Goal: Information Seeking & Learning: Learn about a topic

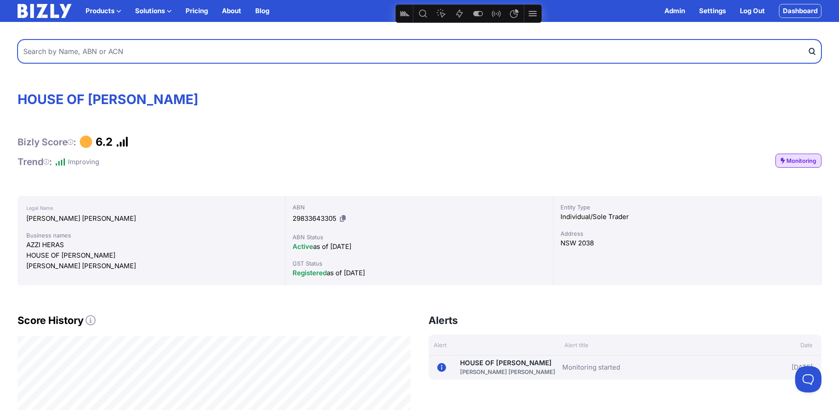
click at [185, 50] on input "text" at bounding box center [420, 51] width 804 height 24
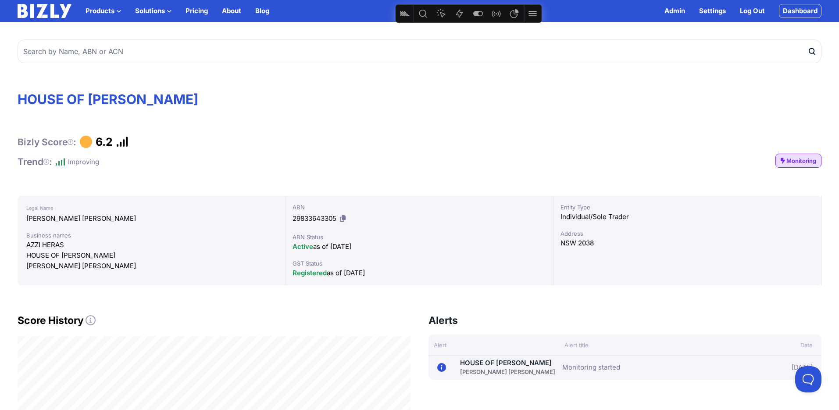
click at [795, 11] on link "Dashboard" at bounding box center [800, 11] width 43 height 14
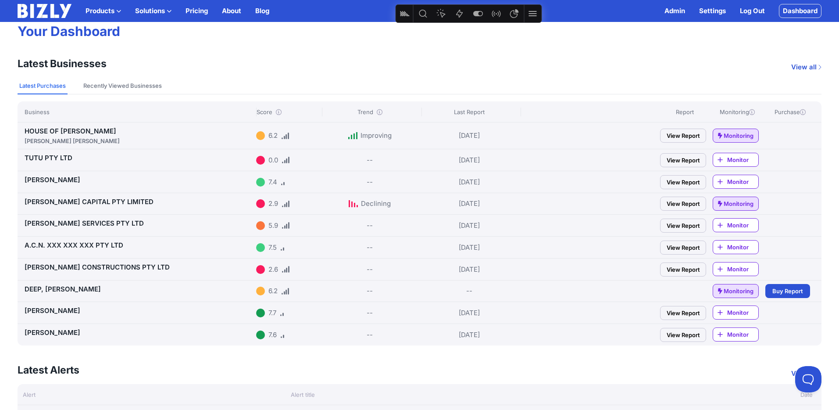
scroll to position [71, 0]
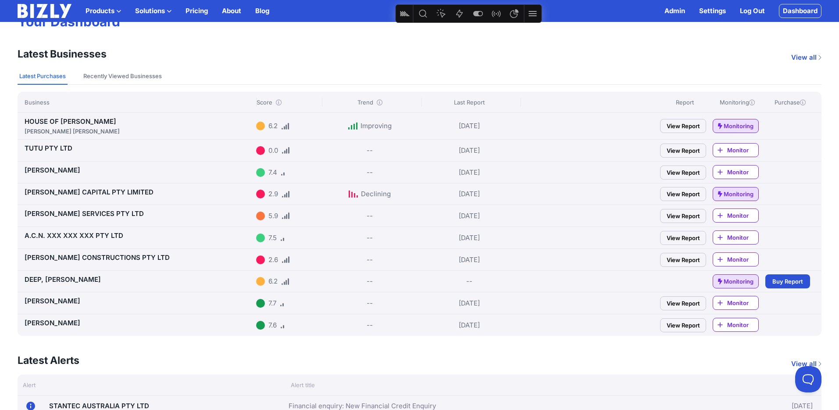
click at [746, 256] on span "Monitor" at bounding box center [742, 259] width 31 height 9
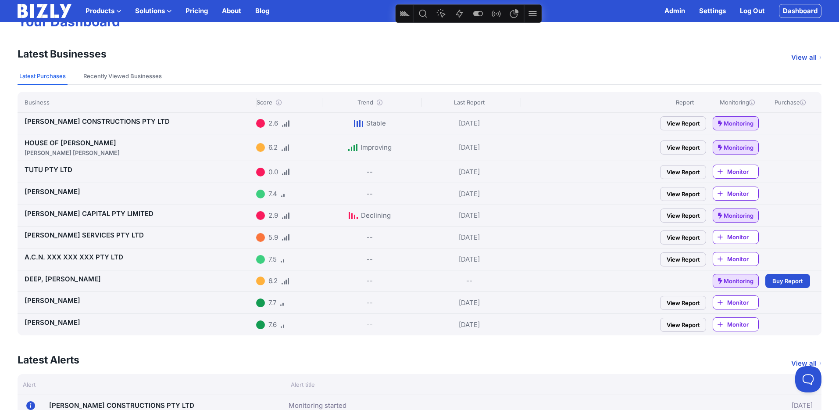
click at [77, 214] on link "[PERSON_NAME] CAPITAL PTY LIMITED" at bounding box center [89, 213] width 129 height 8
click at [116, 121] on link "[PERSON_NAME] CONSTRUCTIONS PTY LTD" at bounding box center [97, 121] width 145 height 8
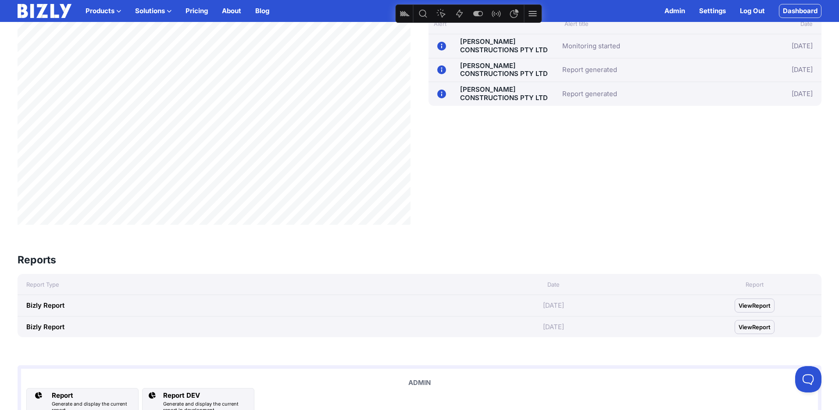
scroll to position [319, 0]
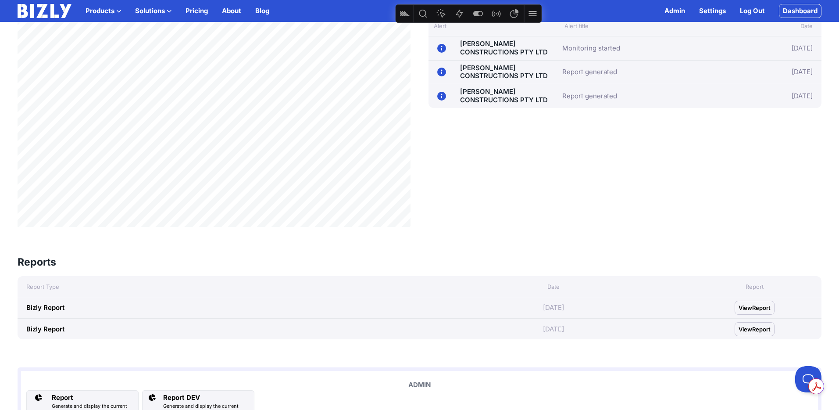
click at [757, 305] on span "Report" at bounding box center [761, 307] width 18 height 9
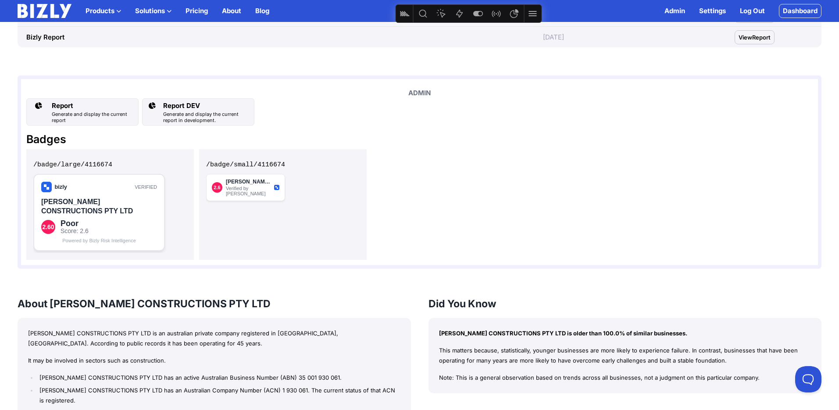
scroll to position [615, 0]
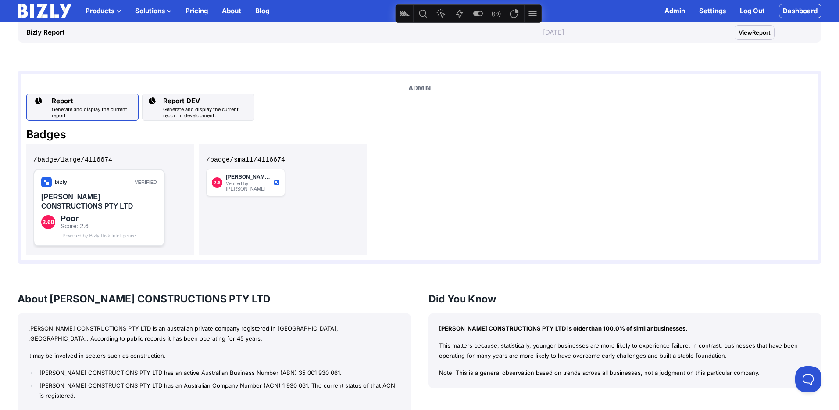
click at [93, 104] on div "Report" at bounding box center [93, 101] width 83 height 11
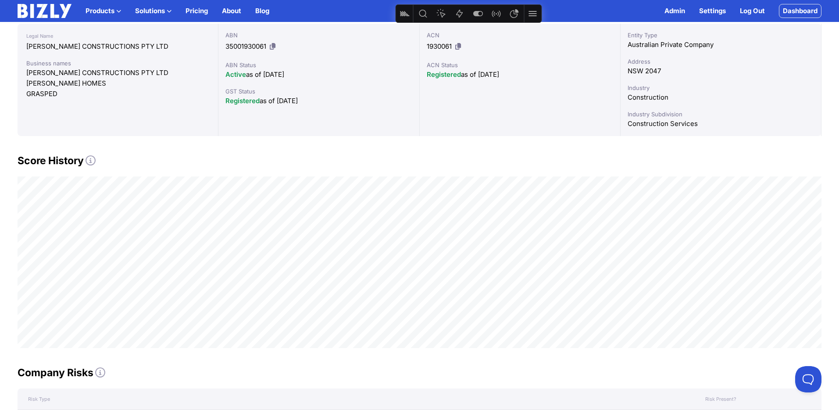
scroll to position [139, 0]
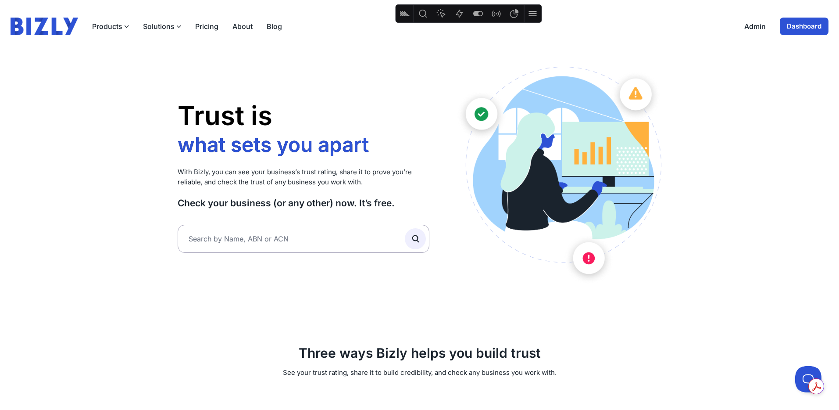
scroll to position [4, 0]
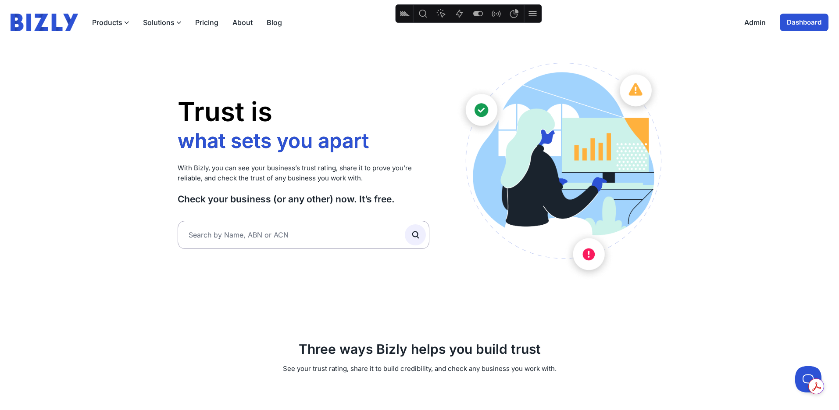
click at [235, 26] on link "About" at bounding box center [242, 22] width 20 height 11
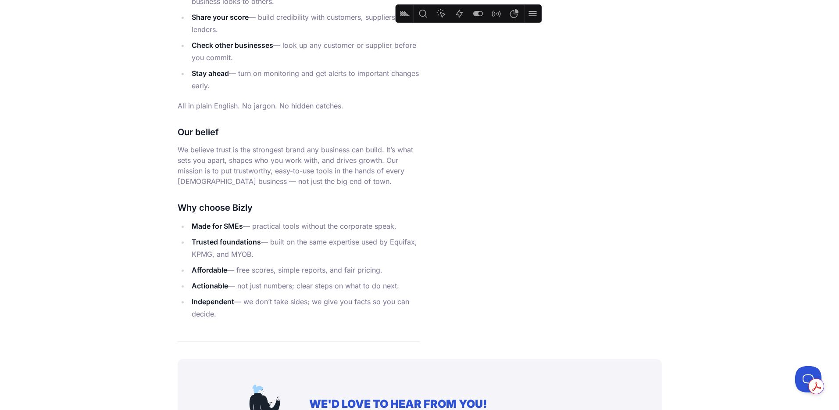
scroll to position [34, 0]
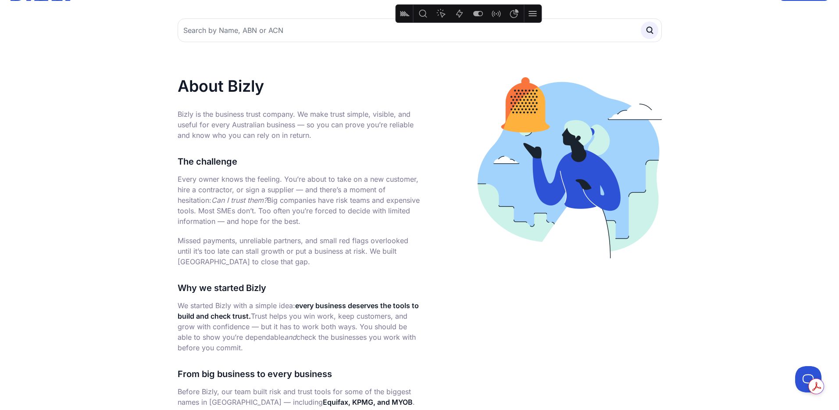
click at [407, 246] on p "Missed payments, unreliable partners, and small red flags overlooked until it’s…" at bounding box center [299, 251] width 242 height 32
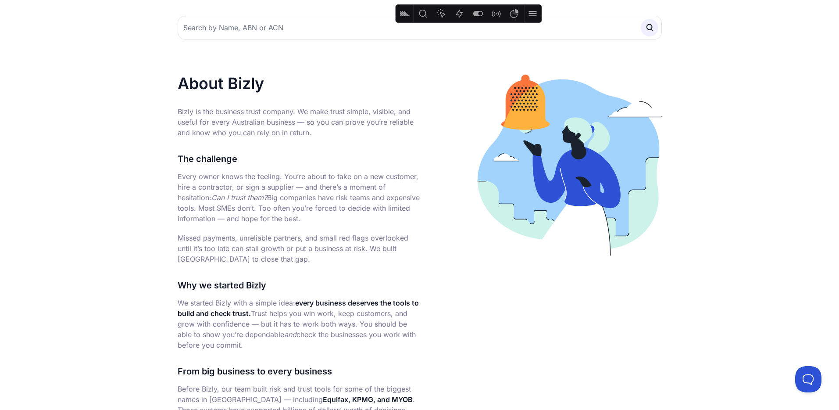
scroll to position [0, 0]
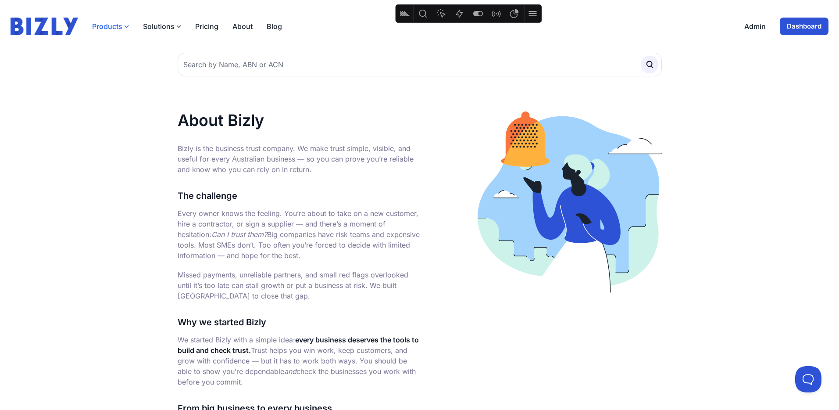
click at [107, 24] on button "Products" at bounding box center [110, 26] width 37 height 11
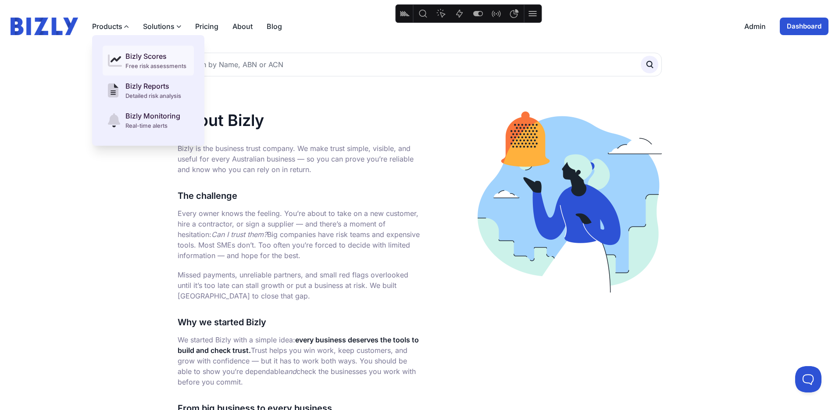
click at [129, 61] on div "Bizly Scores" at bounding box center [155, 56] width 61 height 11
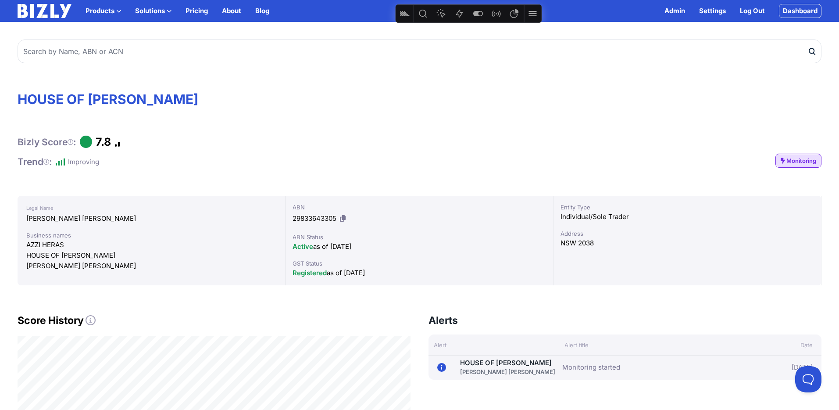
click at [812, 13] on link "Dashboard" at bounding box center [800, 11] width 43 height 14
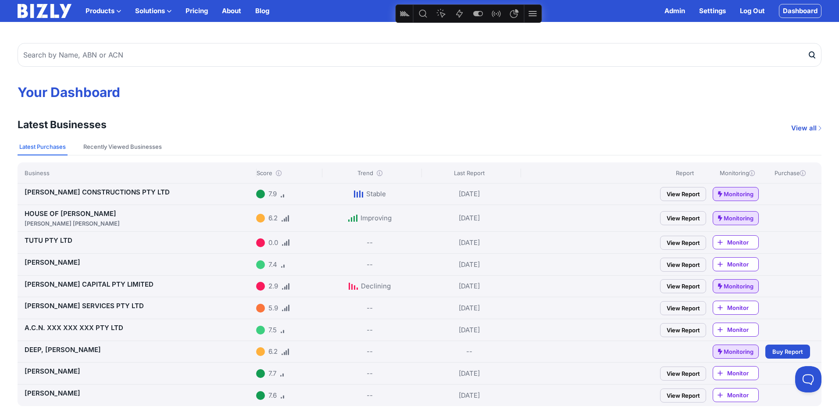
click at [57, 192] on link "[PERSON_NAME] CONSTRUCTIONS PTY LTD" at bounding box center [97, 192] width 145 height 8
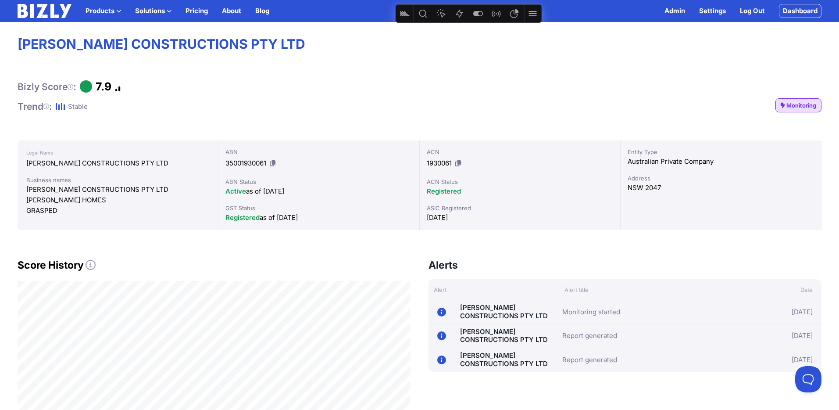
scroll to position [6, 0]
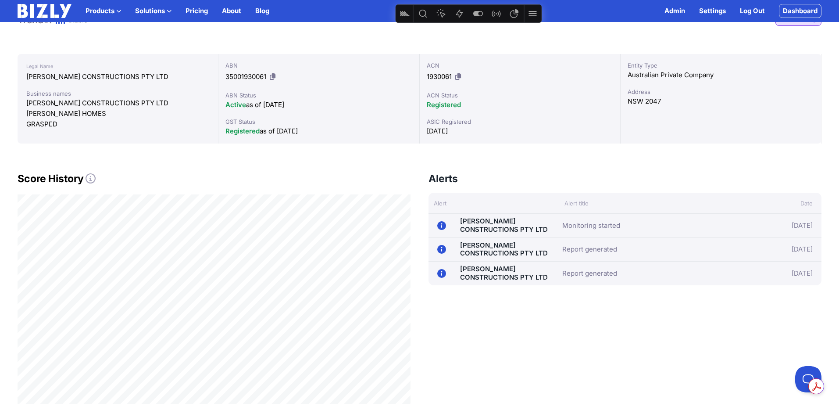
scroll to position [136, 0]
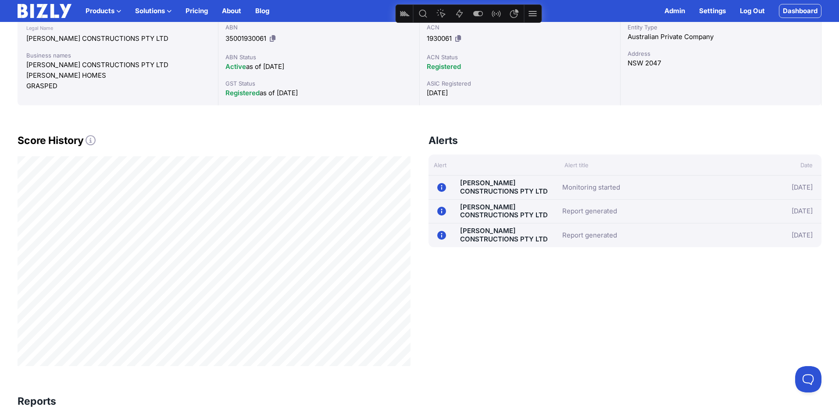
scroll to position [179, 0]
click at [432, 314] on div "Alerts View all Alert Alert title Date [DATE] [PERSON_NAME] CONSTRUCTIONS PTY L…" at bounding box center [624, 250] width 393 height 232
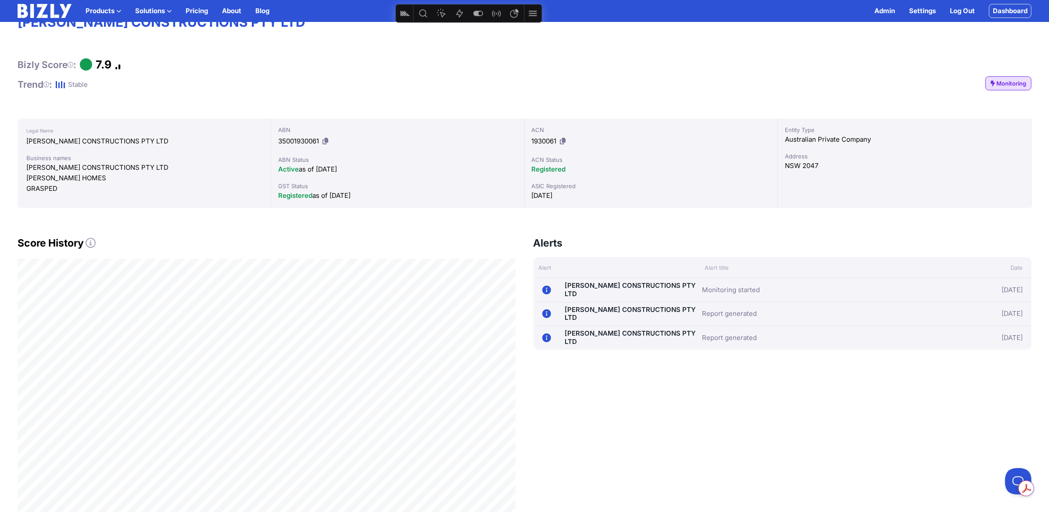
scroll to position [74, 0]
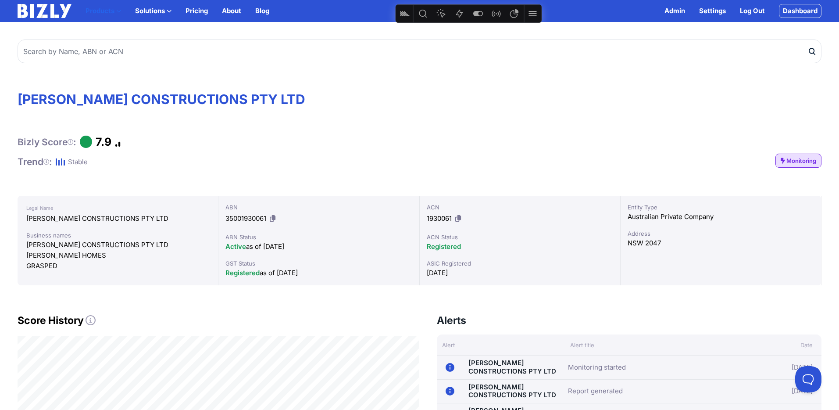
click at [96, 11] on button "Products" at bounding box center [104, 11] width 36 height 11
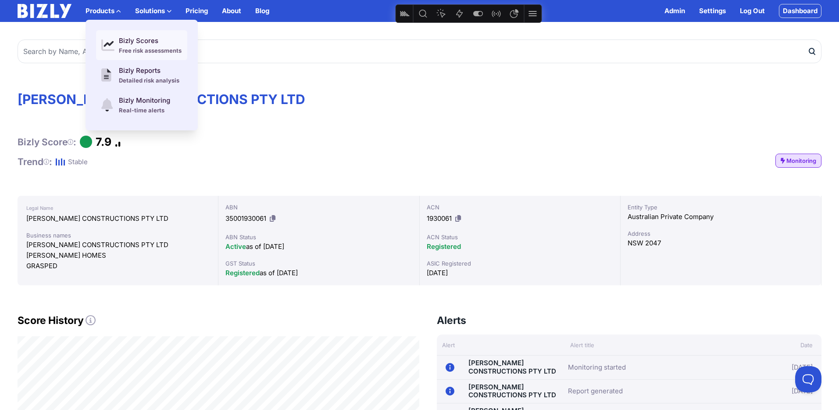
click at [118, 41] on link "Bizly Scores Free risk assessments" at bounding box center [141, 45] width 91 height 30
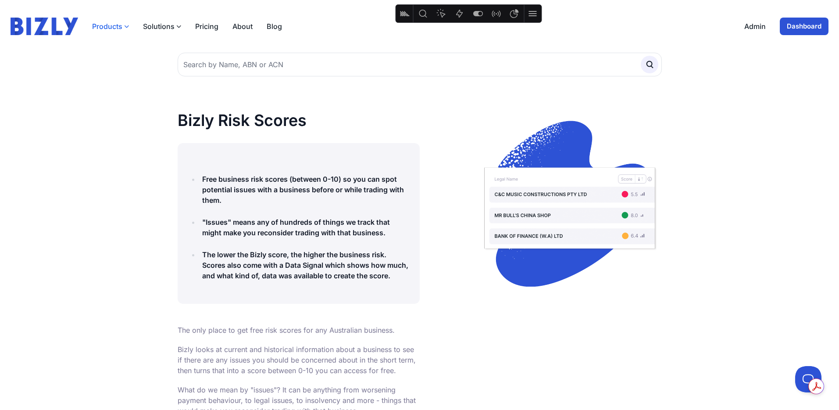
click at [111, 26] on button "Products" at bounding box center [110, 26] width 37 height 11
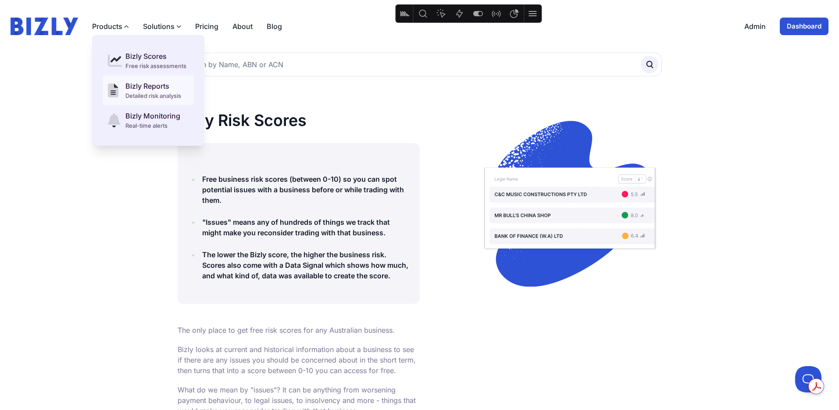
click at [133, 86] on div "Bizly Reports" at bounding box center [153, 86] width 56 height 11
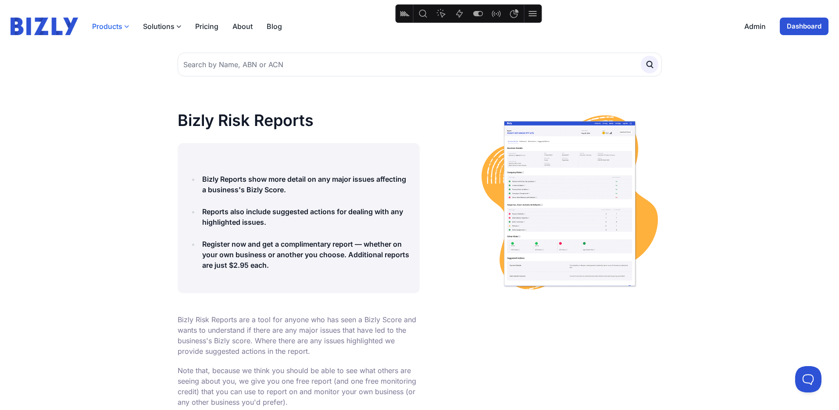
click at [111, 23] on button "Products" at bounding box center [110, 26] width 37 height 11
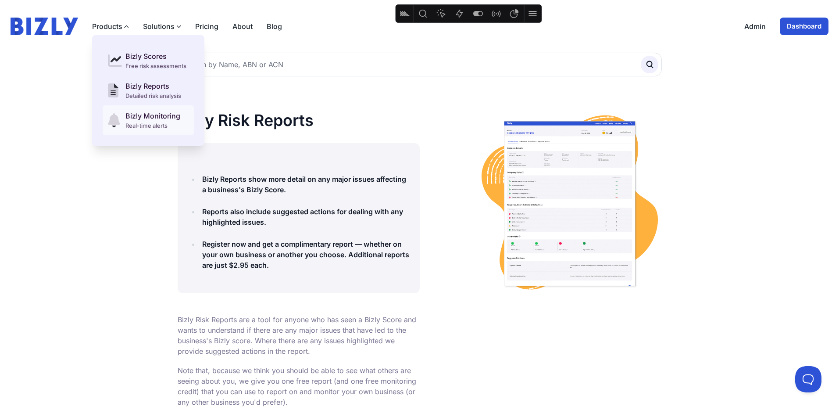
click at [134, 118] on div "Bizly Monitoring" at bounding box center [152, 116] width 55 height 11
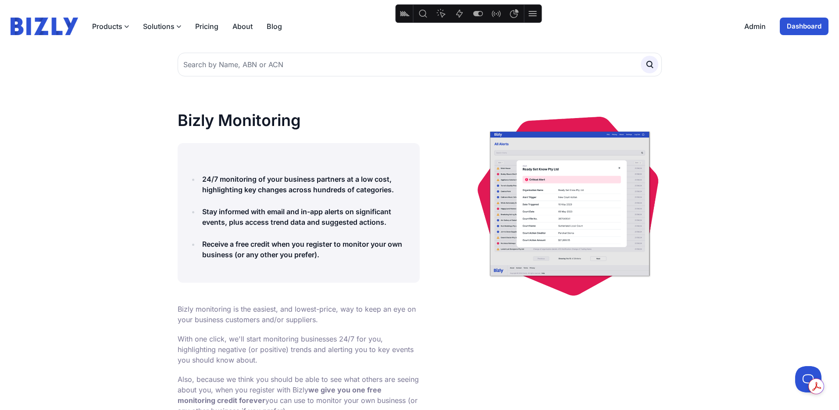
click at [216, 27] on link "Pricing" at bounding box center [206, 26] width 23 height 11
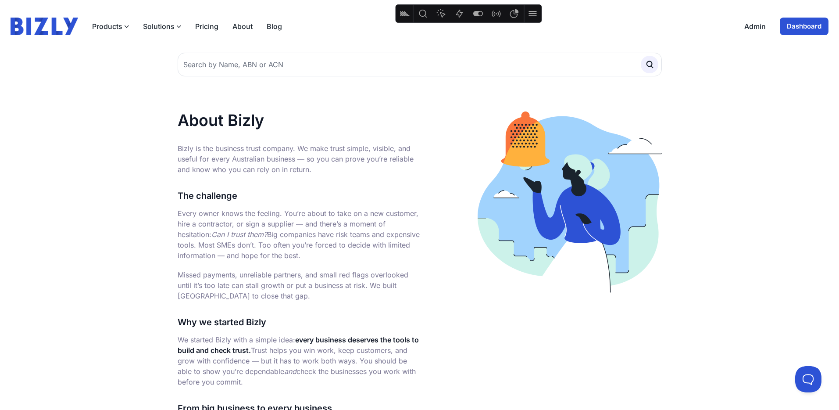
click at [160, 27] on button "Solutions" at bounding box center [162, 26] width 38 height 11
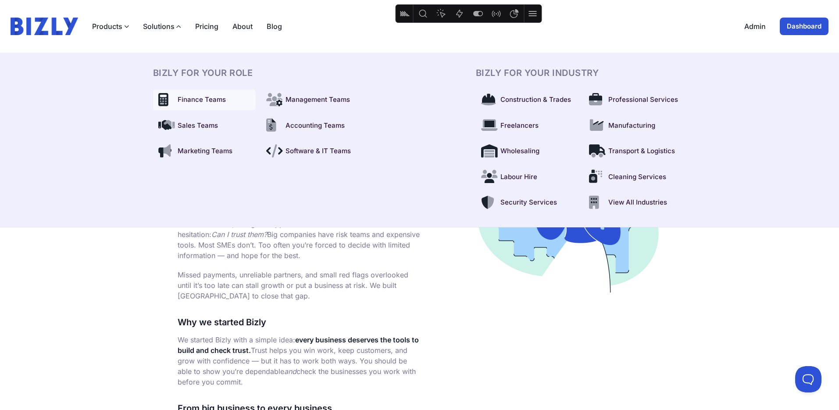
click at [194, 100] on span "Finance Teams" at bounding box center [202, 100] width 48 height 10
click at [203, 129] on span "Sales Teams" at bounding box center [198, 126] width 40 height 10
click at [652, 97] on span "Professional Services" at bounding box center [643, 100] width 70 height 10
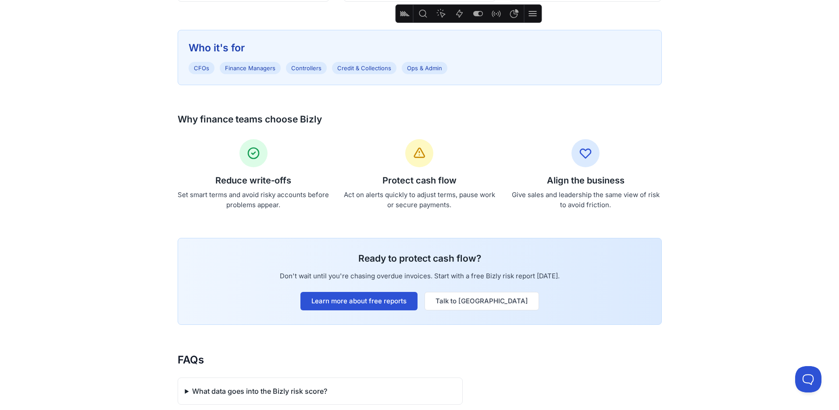
scroll to position [702, 0]
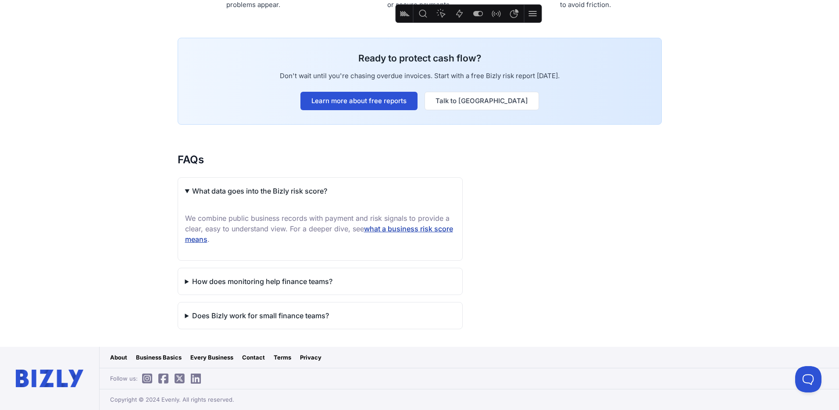
click at [433, 229] on link "what a business risk score means" at bounding box center [319, 233] width 268 height 19
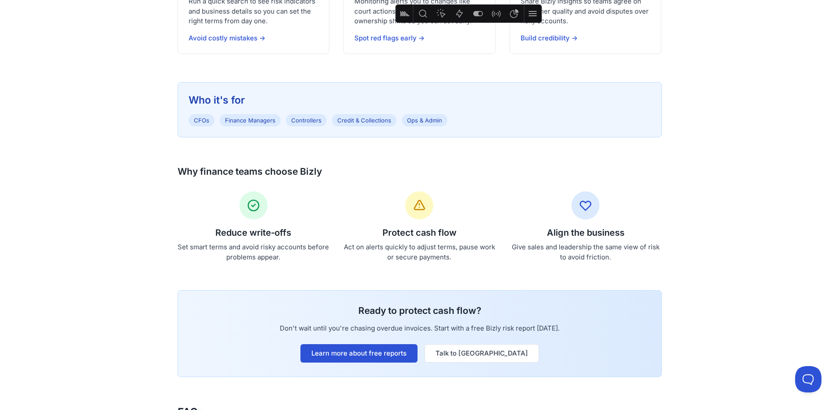
scroll to position [439, 0]
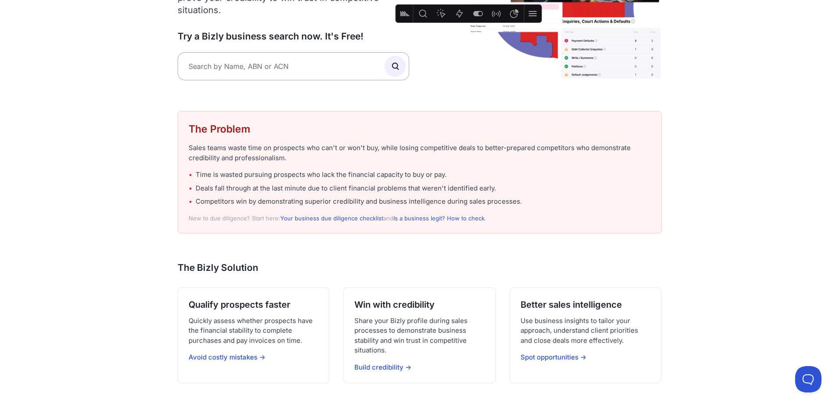
scroll to position [177, 0]
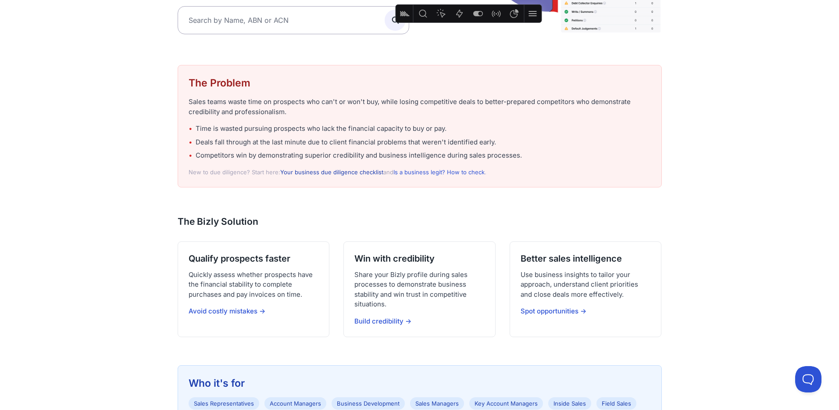
click at [346, 173] on link "Your business due diligence checklist" at bounding box center [331, 171] width 103 height 7
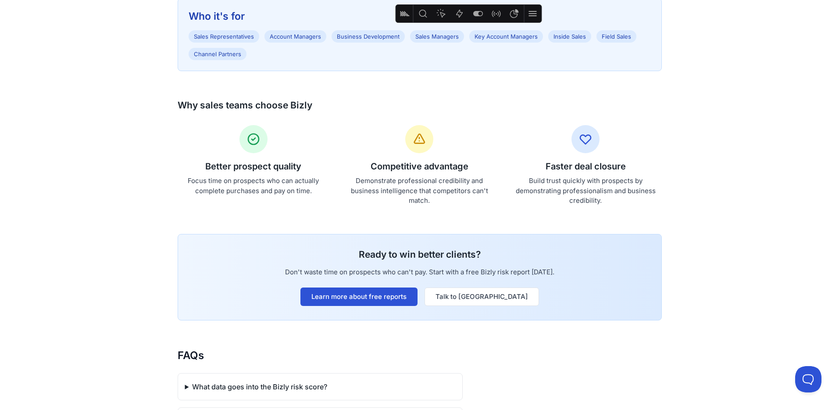
scroll to position [683, 0]
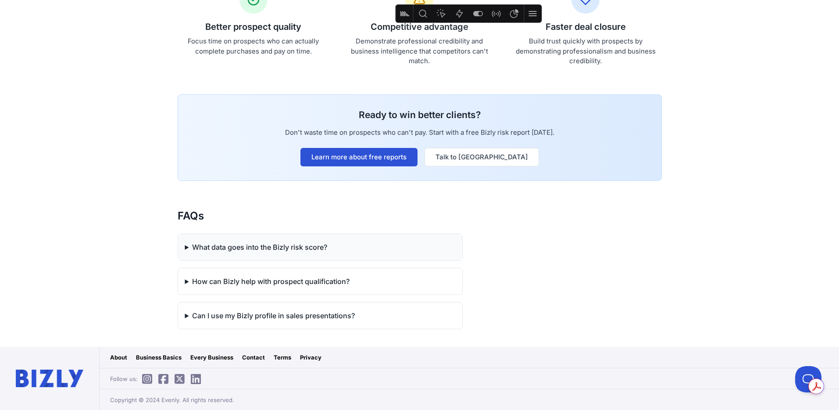
click at [308, 253] on summary "What data goes into the Bizly risk score?" at bounding box center [320, 247] width 284 height 26
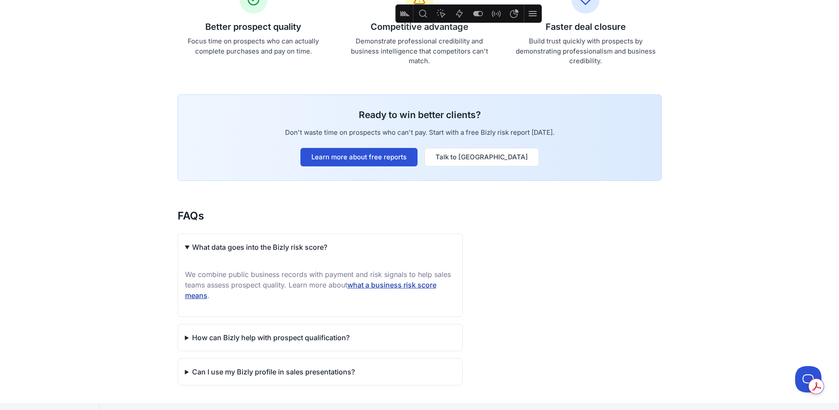
click at [391, 285] on link "what a business risk score means" at bounding box center [310, 289] width 251 height 19
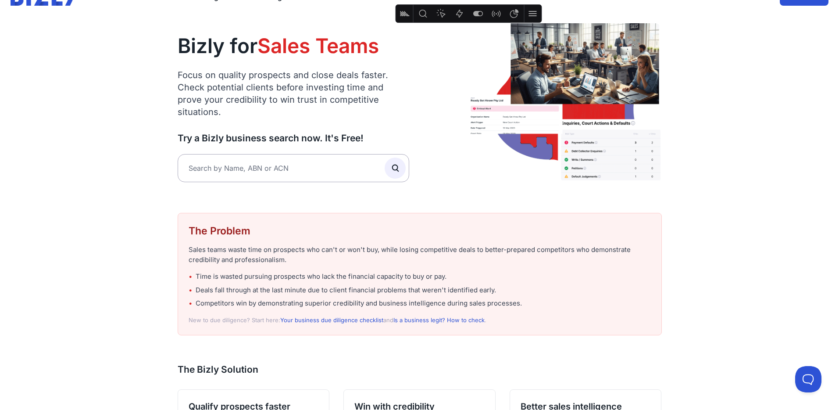
scroll to position [0, 0]
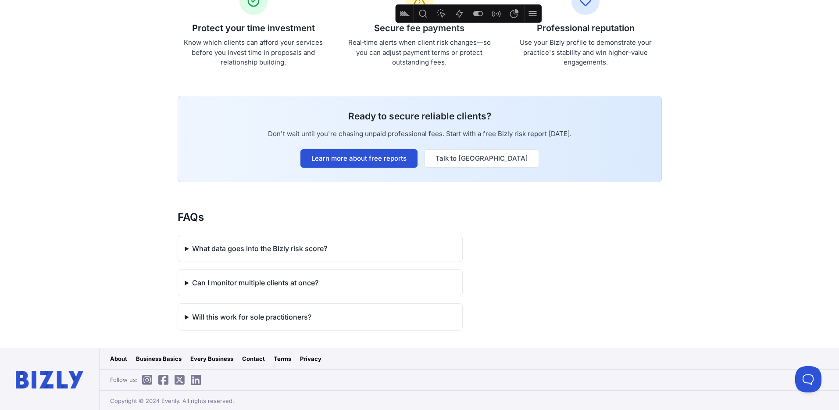
scroll to position [730, 0]
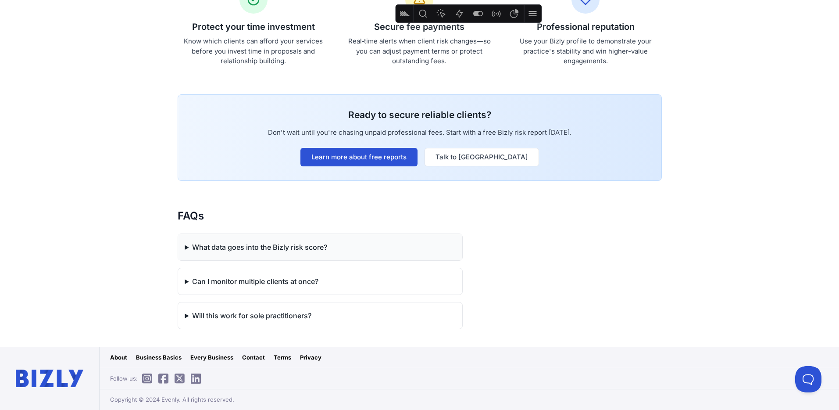
click at [346, 246] on summary "What data goes into the Bizly risk score?" at bounding box center [320, 247] width 284 height 26
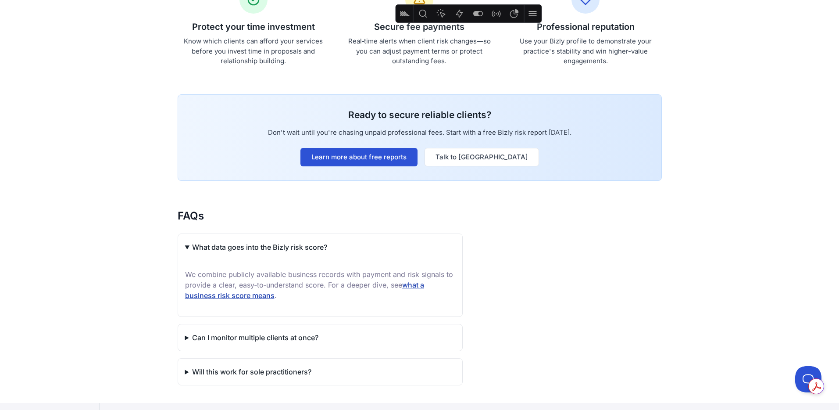
click at [267, 295] on link "what a business risk score means" at bounding box center [304, 289] width 239 height 19
click at [289, 332] on summary "Can I monitor multiple clients at once?" at bounding box center [320, 337] width 284 height 26
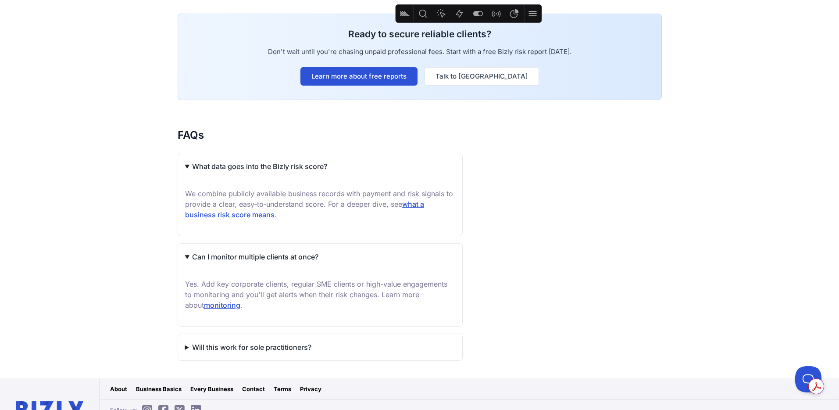
scroll to position [815, 0]
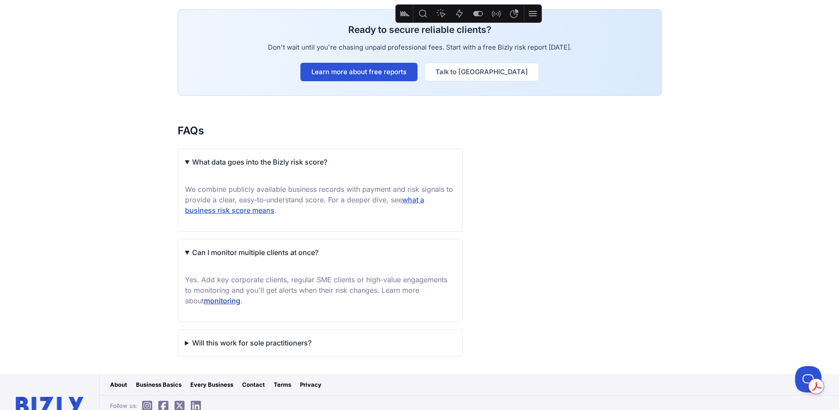
click at [213, 301] on link "monitoring" at bounding box center [222, 300] width 36 height 9
click at [207, 302] on link "monitoring" at bounding box center [222, 300] width 36 height 9
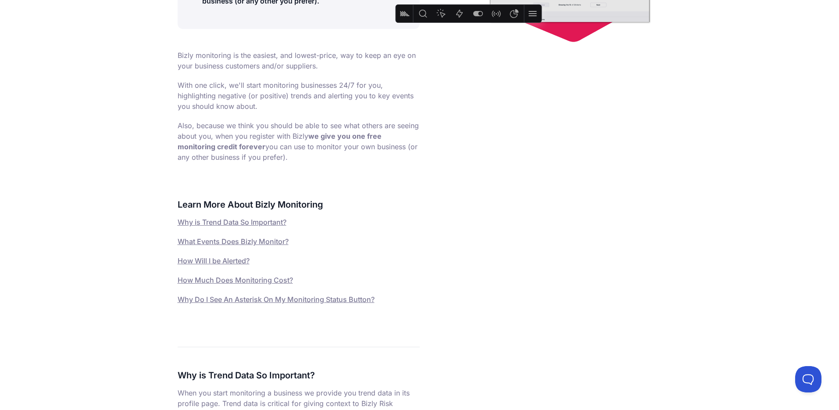
scroll to position [255, 0]
click at [231, 220] on link "Why is Trend Data So Important?" at bounding box center [232, 220] width 109 height 9
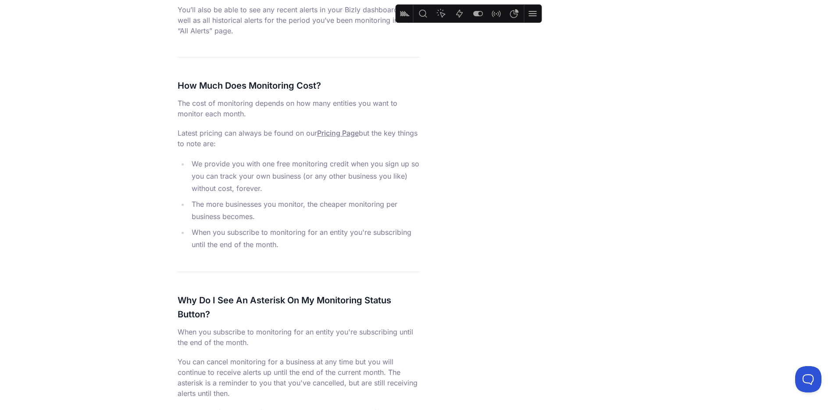
scroll to position [1764, 0]
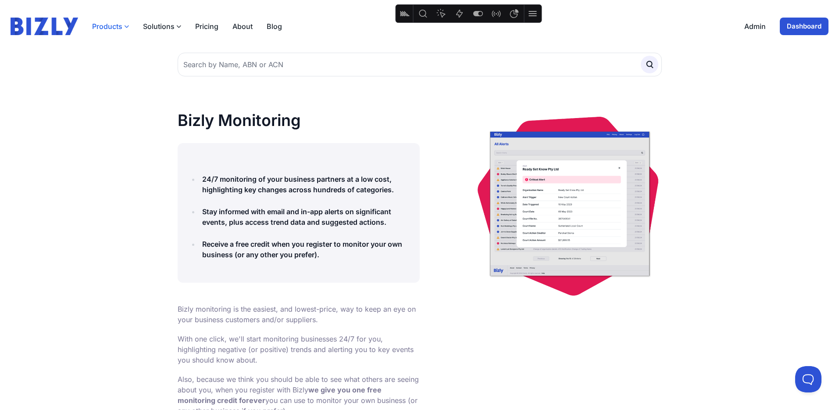
click at [108, 25] on button "Products" at bounding box center [110, 26] width 37 height 11
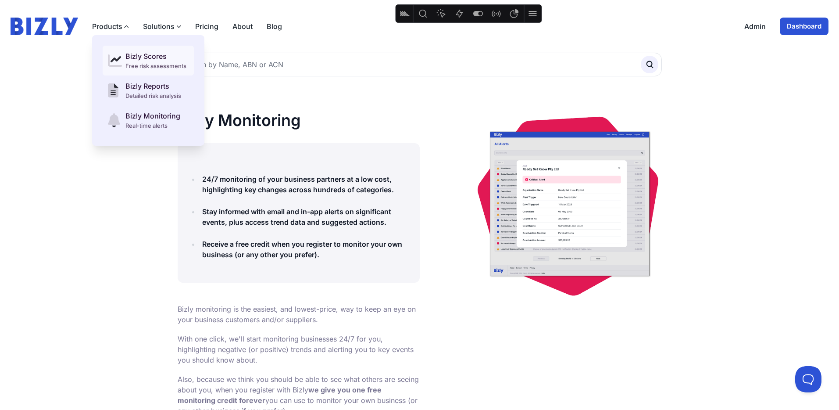
click at [117, 61] on icon at bounding box center [112, 61] width 9 height 0
click at [136, 83] on div "Bizly Reports" at bounding box center [153, 86] width 56 height 11
click at [140, 118] on div "Bizly Monitoring" at bounding box center [152, 116] width 55 height 11
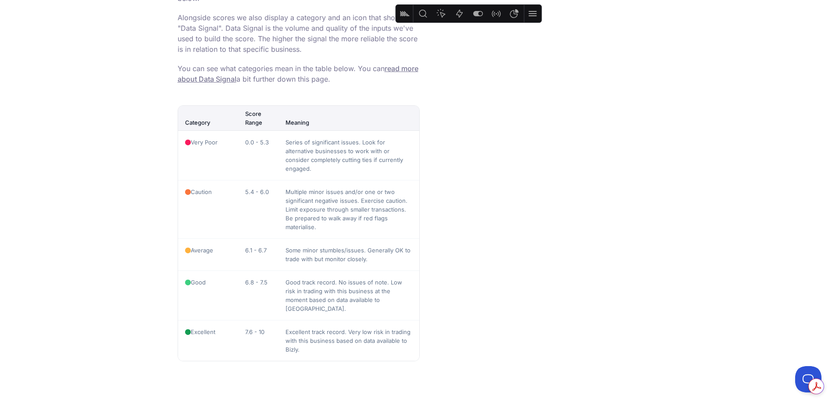
scroll to position [837, 0]
drag, startPoint x: 313, startPoint y: 364, endPoint x: 200, endPoint y: 190, distance: 207.9
click at [200, 188] on tbody "Very Poor 0.0 - 5.3 Series of significant issues. Look for alternative business…" at bounding box center [298, 246] width 241 height 230
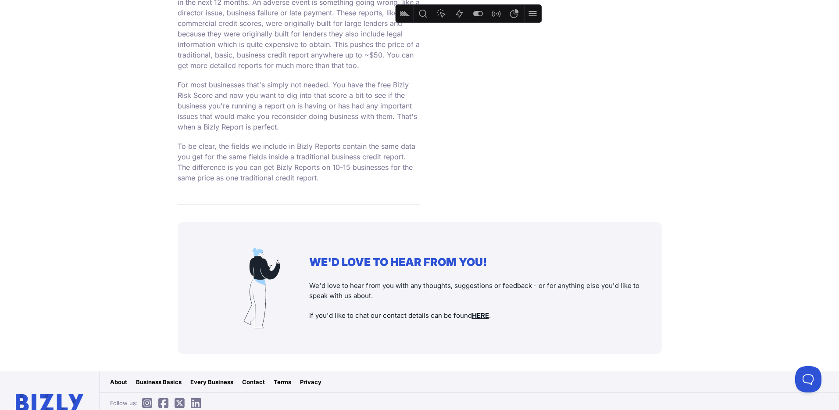
scroll to position [1554, 0]
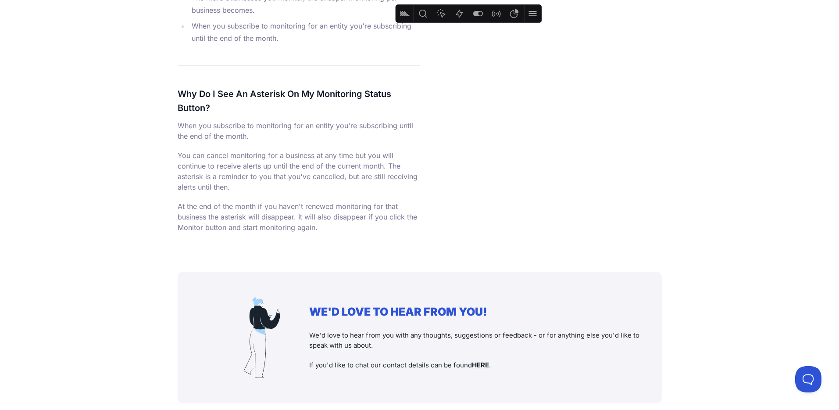
scroll to position [1764, 0]
